Goal: Task Accomplishment & Management: Use online tool/utility

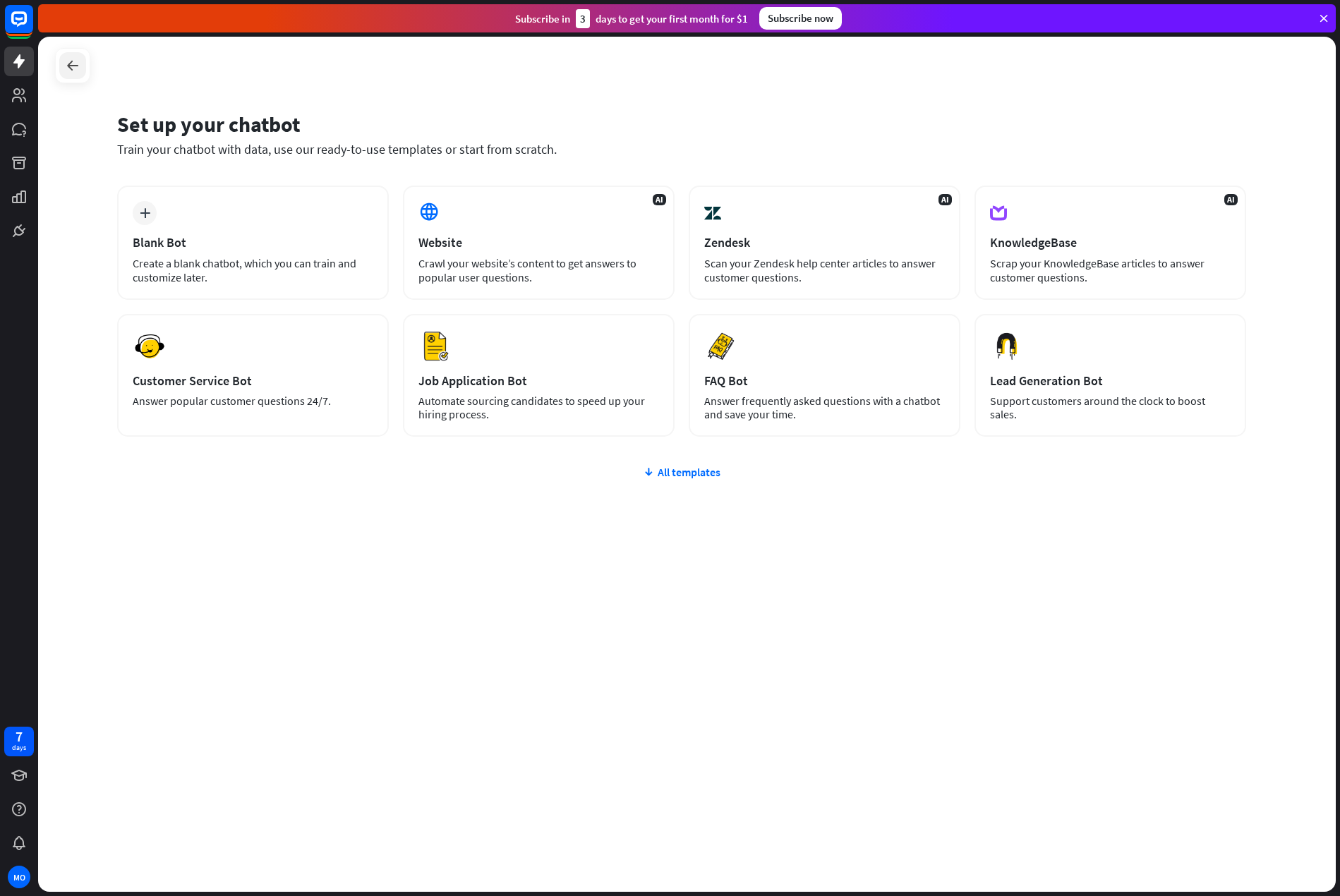
click at [74, 65] on icon at bounding box center [73, 65] width 17 height 17
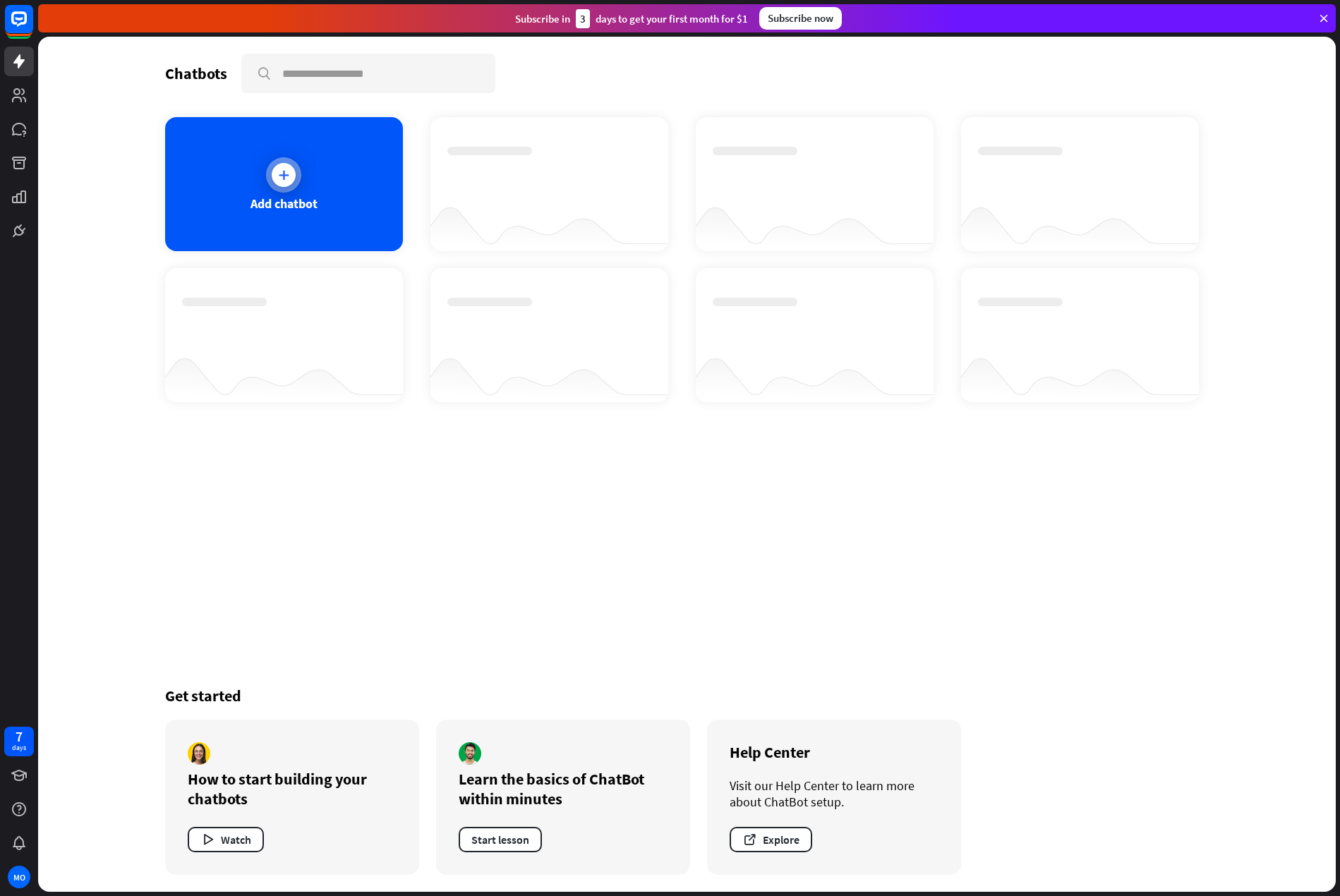
click at [272, 171] on div at bounding box center [284, 175] width 24 height 24
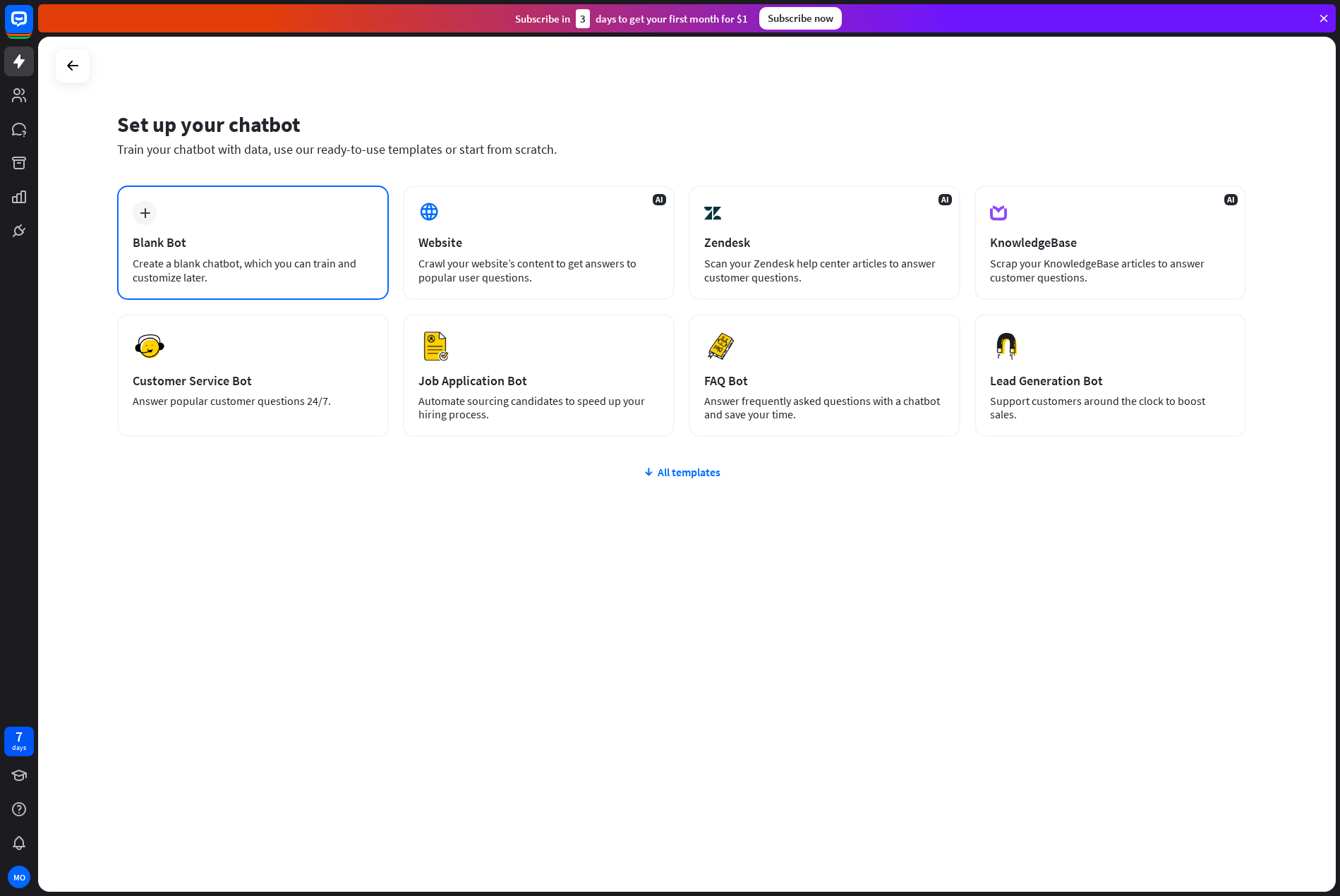
click at [319, 223] on div "plus Blank Bot Create a blank chatbot, which you can train and customize later." at bounding box center [253, 243] width 272 height 114
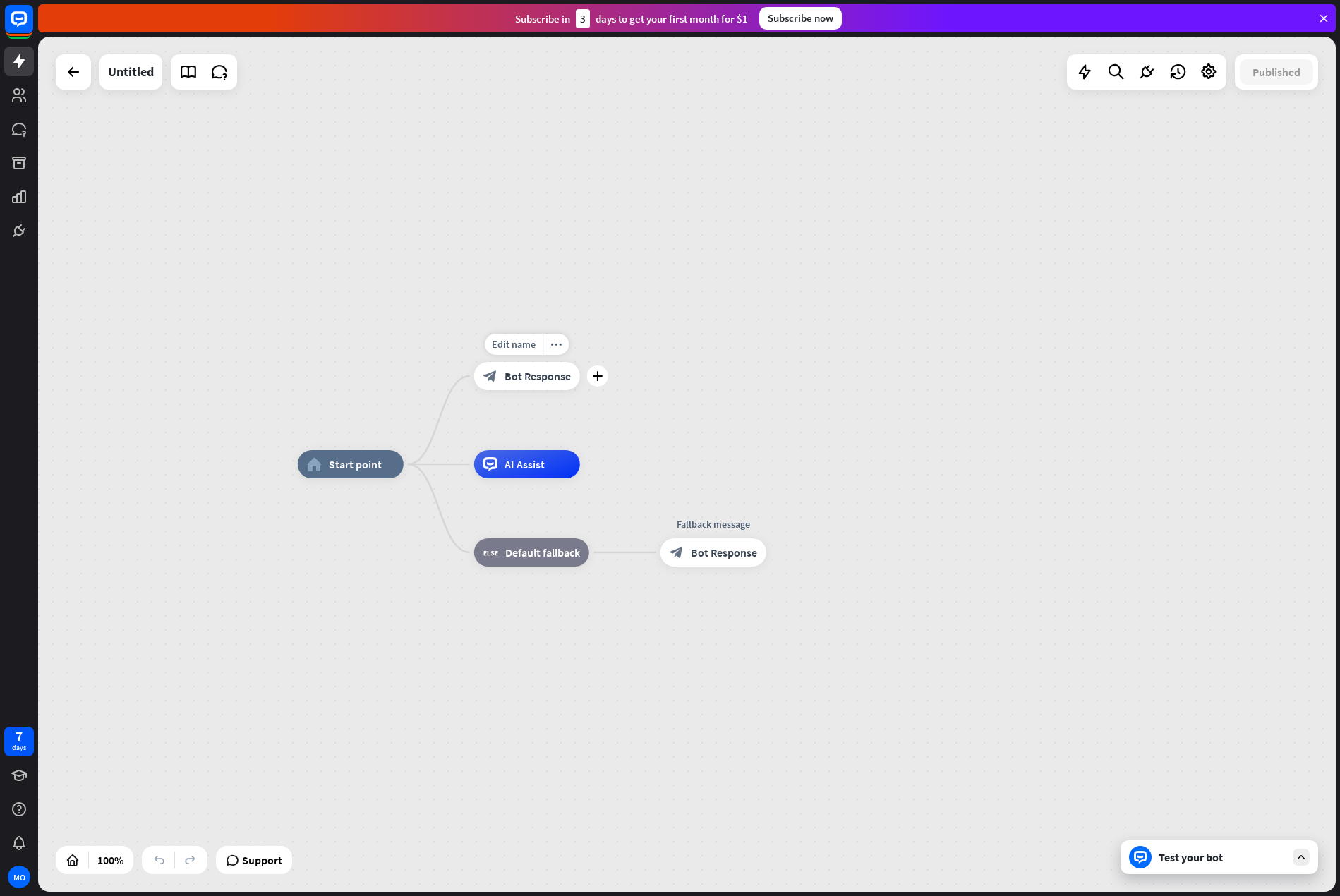
click at [529, 378] on span "Bot Response" at bounding box center [538, 375] width 66 height 14
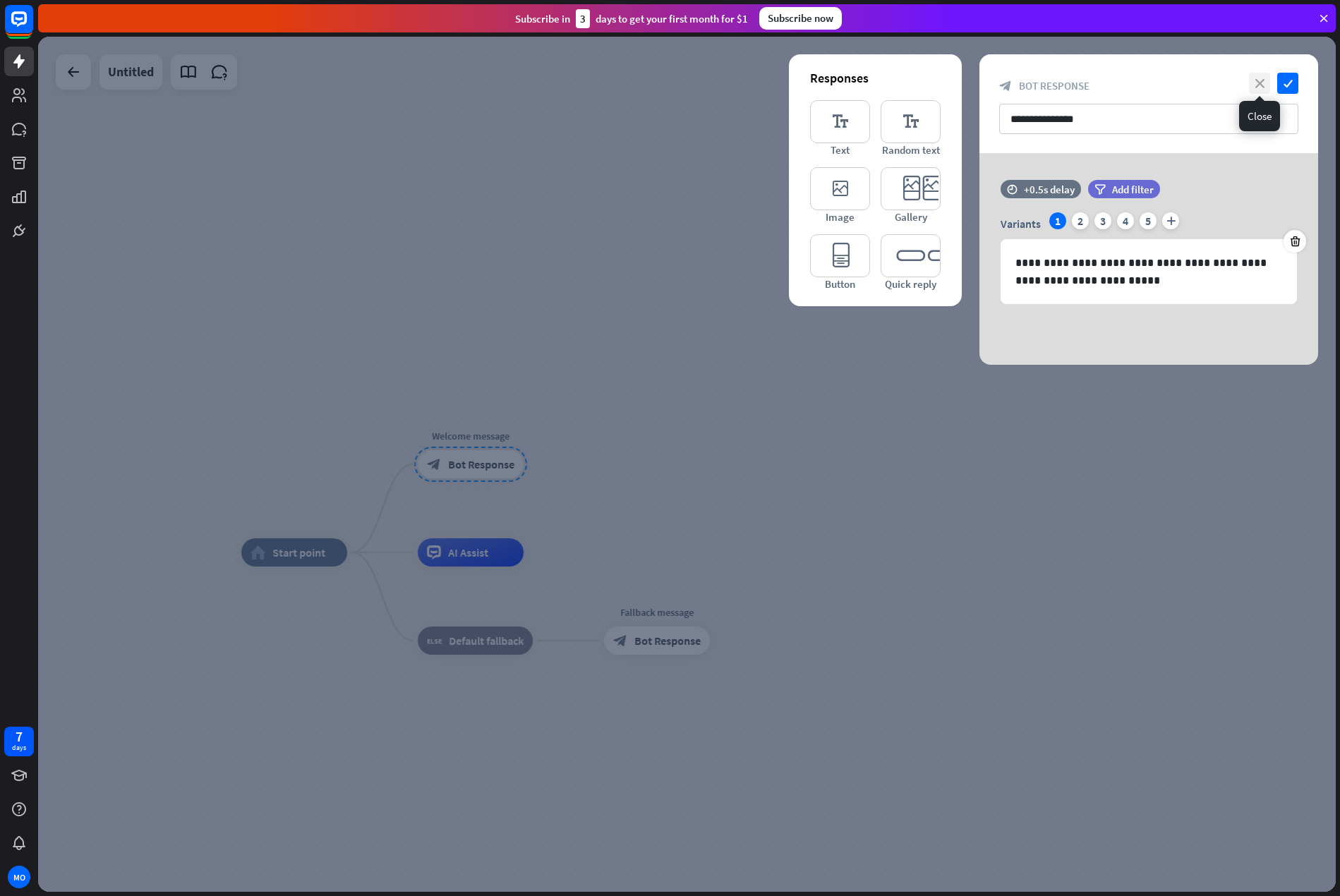
click at [1261, 86] on icon "close" at bounding box center [1259, 83] width 21 height 21
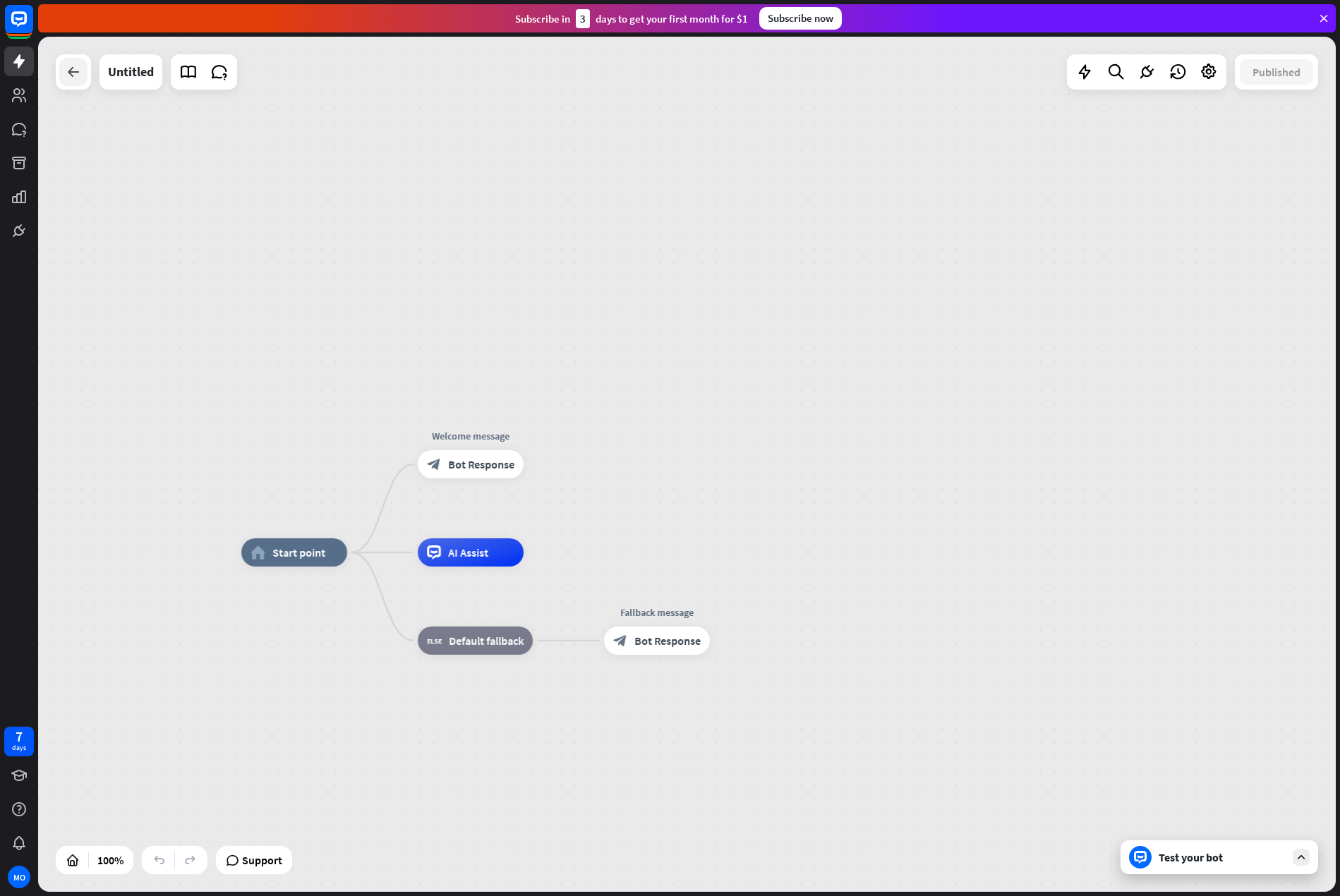
click at [72, 83] on div at bounding box center [73, 72] width 28 height 28
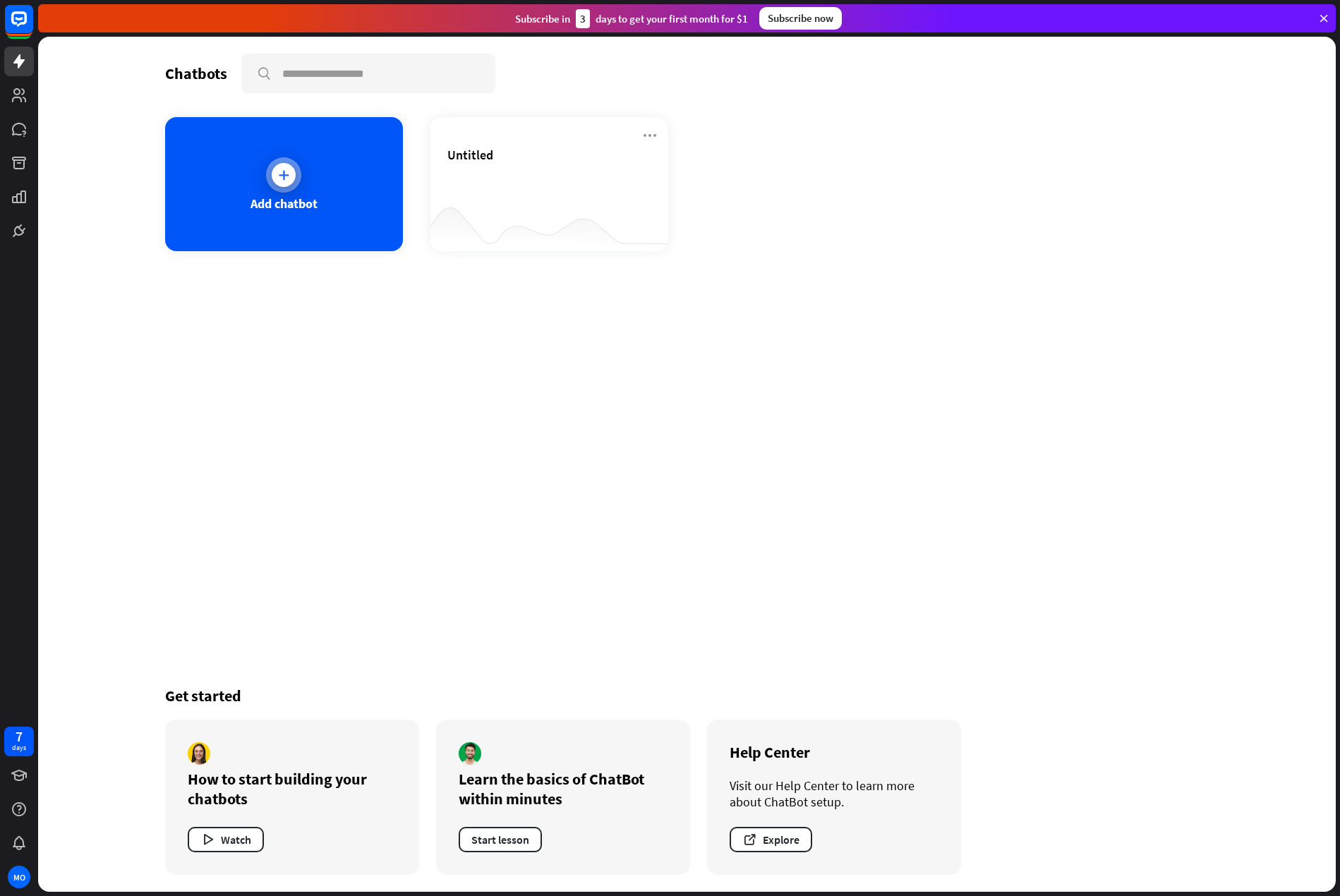
click at [312, 211] on div "Add chatbot" at bounding box center [284, 204] width 67 height 17
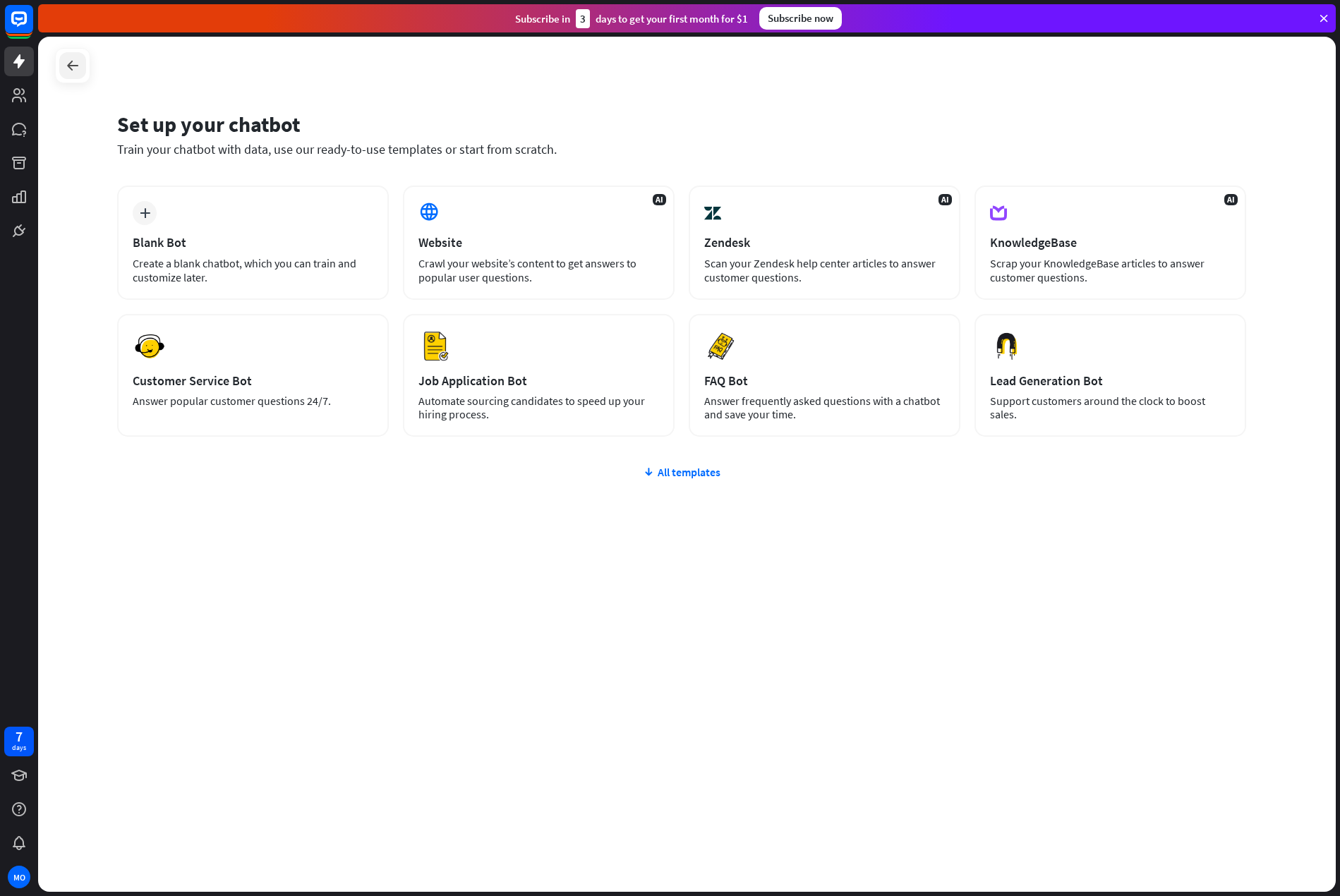
click at [62, 71] on div at bounding box center [72, 65] width 27 height 27
